Goal: Task Accomplishment & Management: Manage account settings

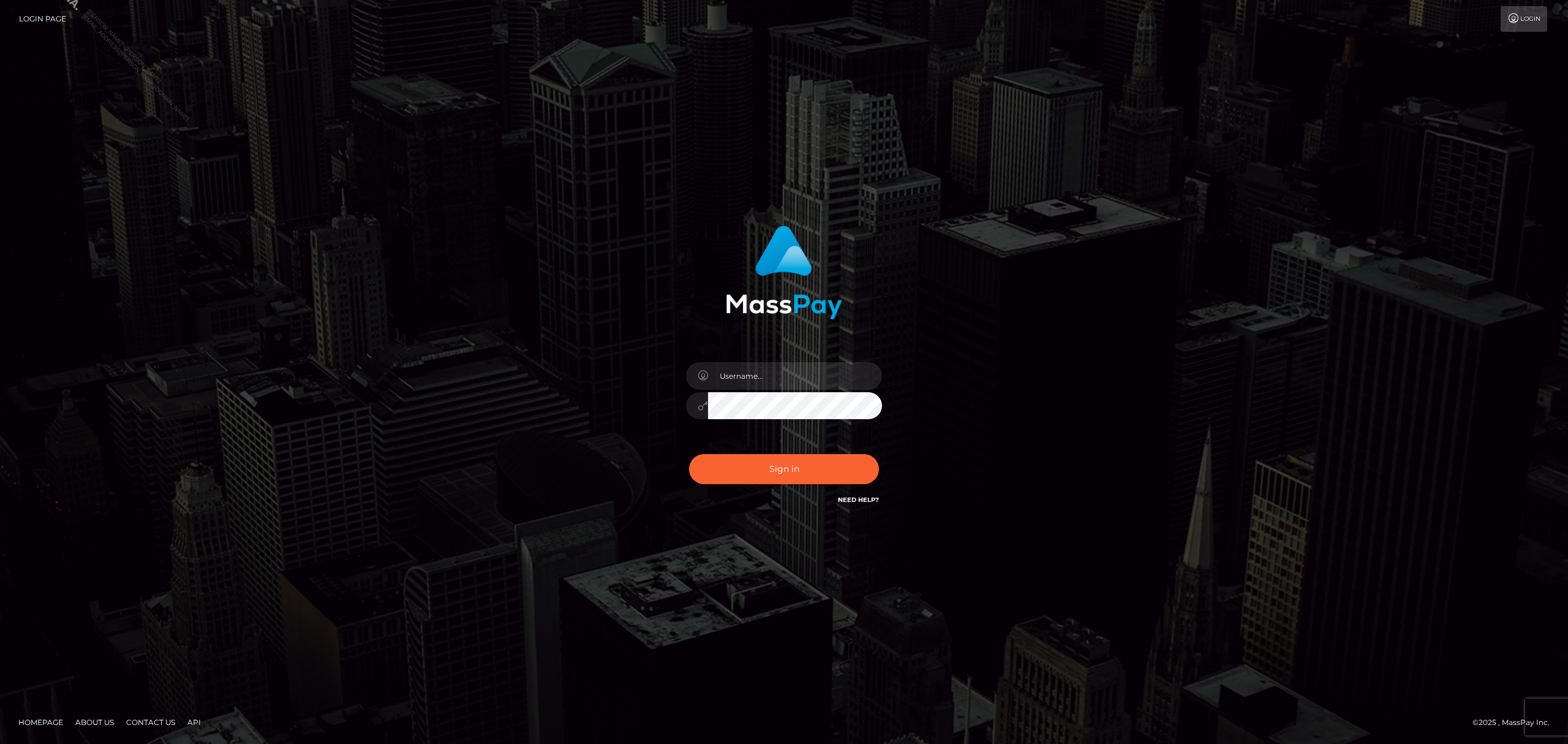
click at [776, 383] on input "text" at bounding box center [795, 376] width 174 height 27
click at [795, 380] on input "text" at bounding box center [795, 376] width 174 height 27
click at [760, 374] on input "text" at bounding box center [795, 376] width 174 height 27
type input "Grant.megabonanza"
click at [794, 474] on button "Sign in" at bounding box center [783, 469] width 190 height 30
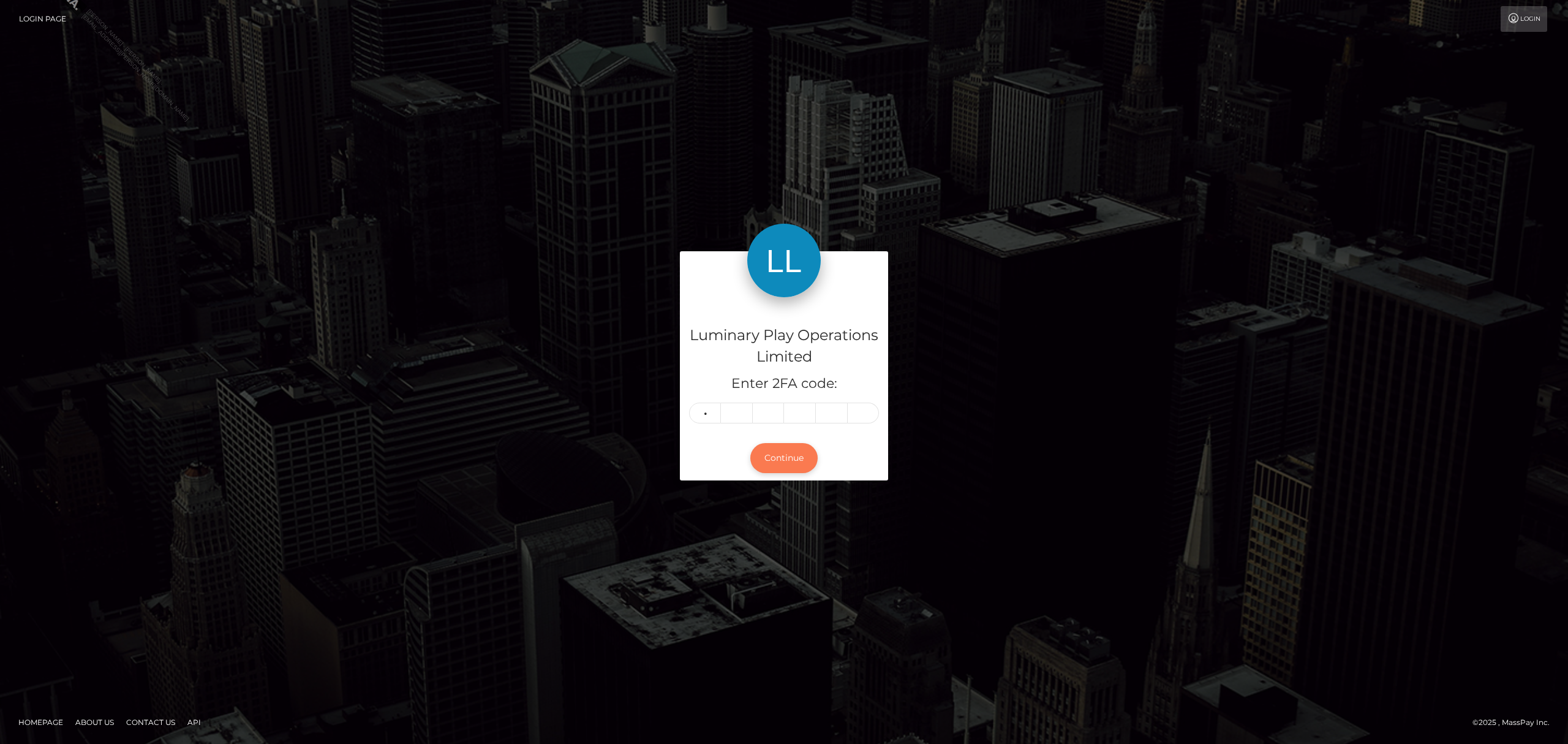
type input "9"
type input "6"
type input "9"
type input "6"
type input "2"
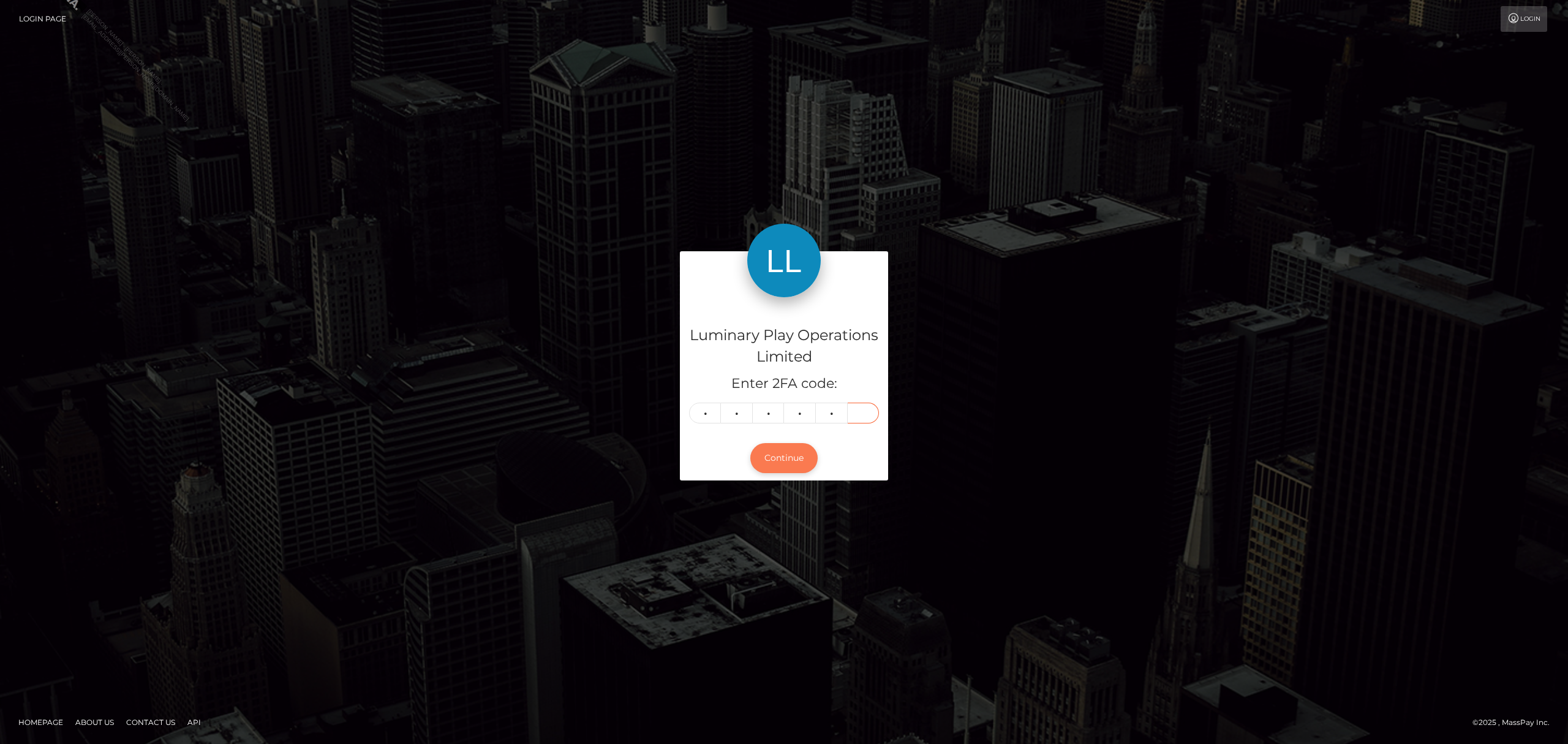
type input "4"
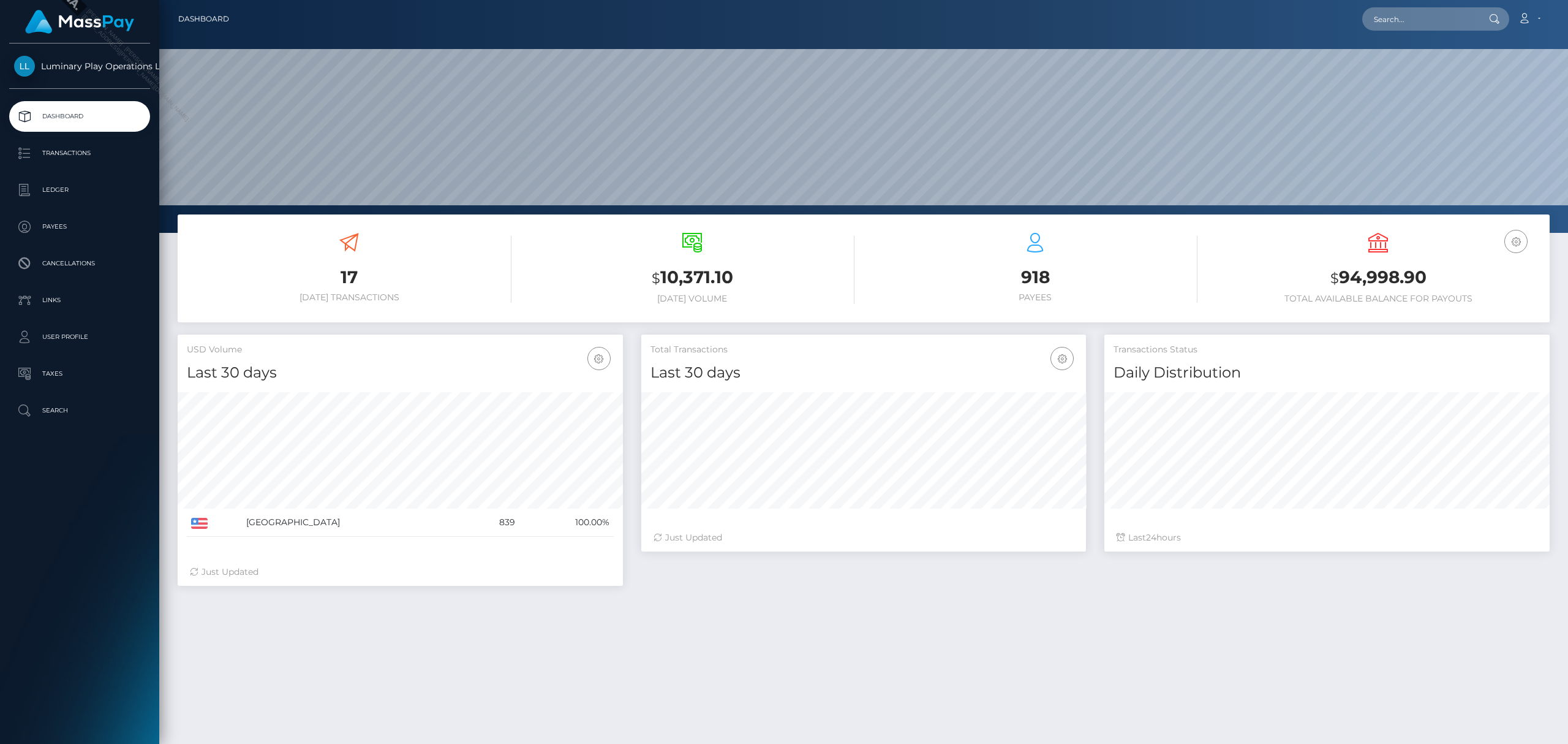
scroll to position [217, 444]
drag, startPoint x: 1438, startPoint y: 277, endPoint x: 1343, endPoint y: 282, distance: 95.1
click at [1343, 282] on h3 "$ 94,998.90" at bounding box center [1378, 277] width 325 height 25
copy h3 "94,998.90"
